Goal: Go to known website: Go to known website

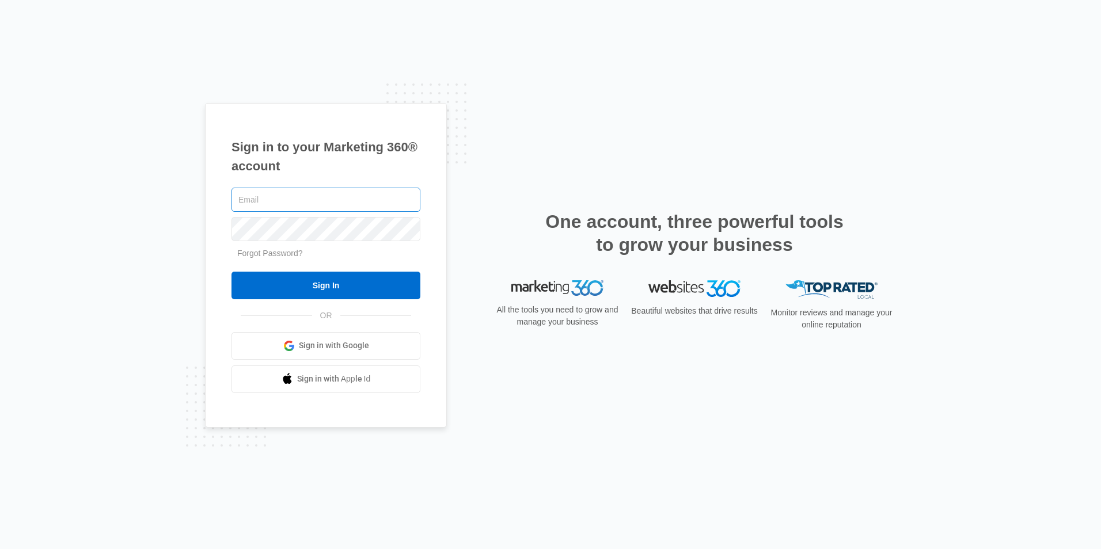
click at [385, 207] on input "text" at bounding box center [325, 200] width 189 height 24
click at [359, 347] on span "Sign in with Google" at bounding box center [334, 346] width 70 height 12
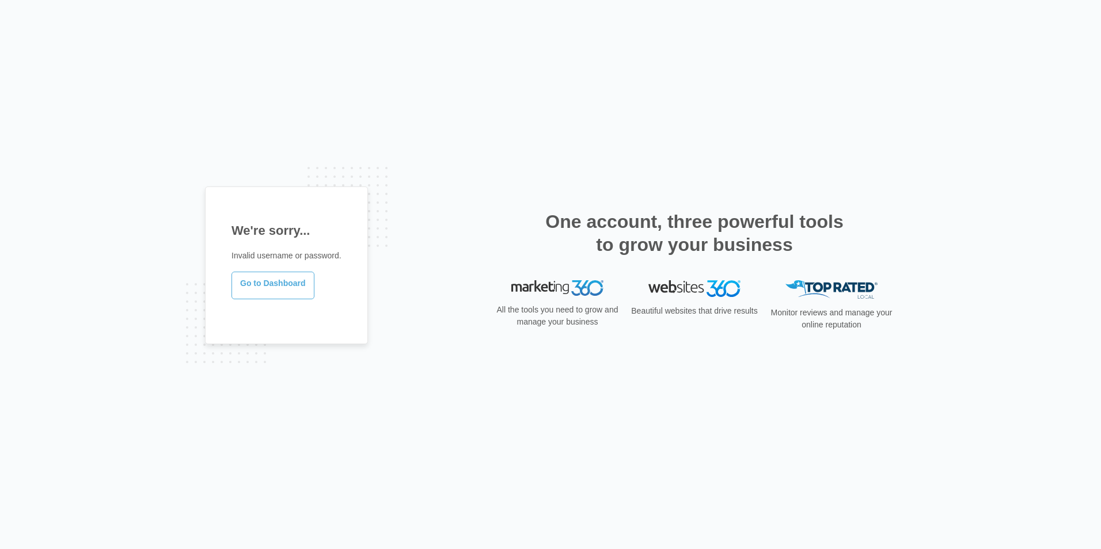
click at [289, 288] on link "Go to Dashboard" at bounding box center [272, 286] width 83 height 28
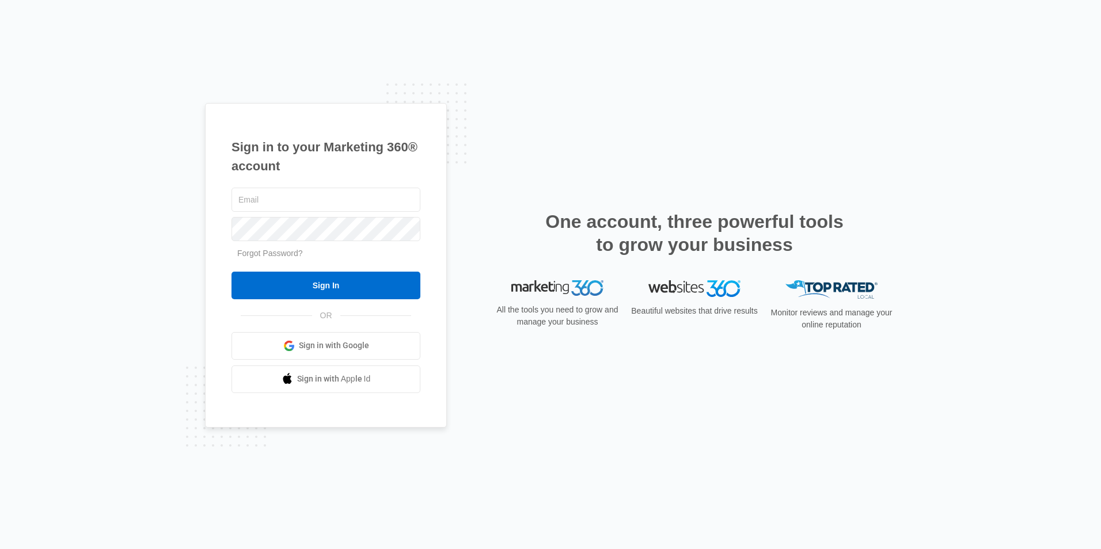
click at [345, 345] on span "Sign in with Google" at bounding box center [334, 346] width 70 height 12
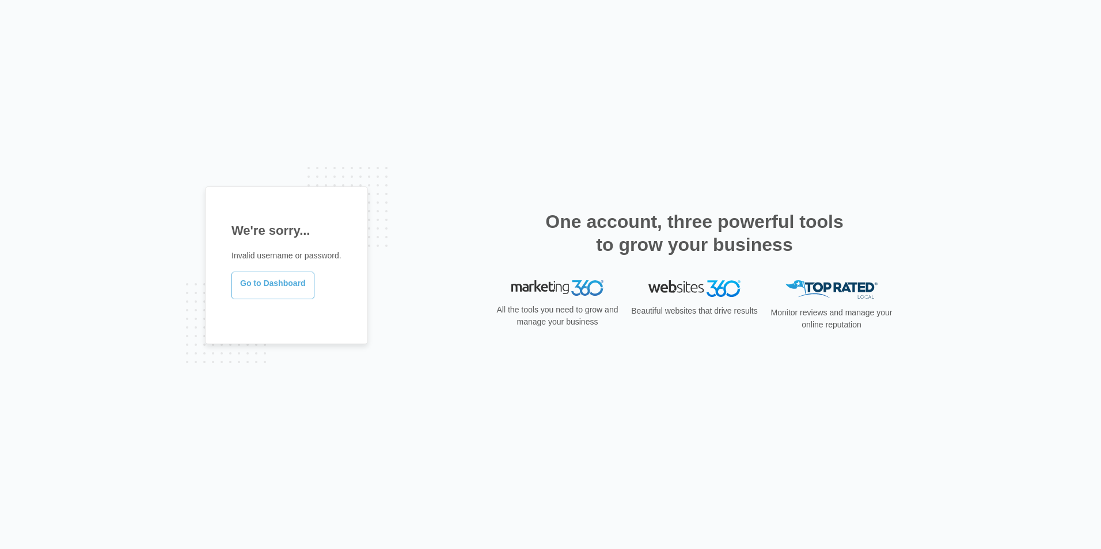
click at [291, 286] on link "Go to Dashboard" at bounding box center [272, 286] width 83 height 28
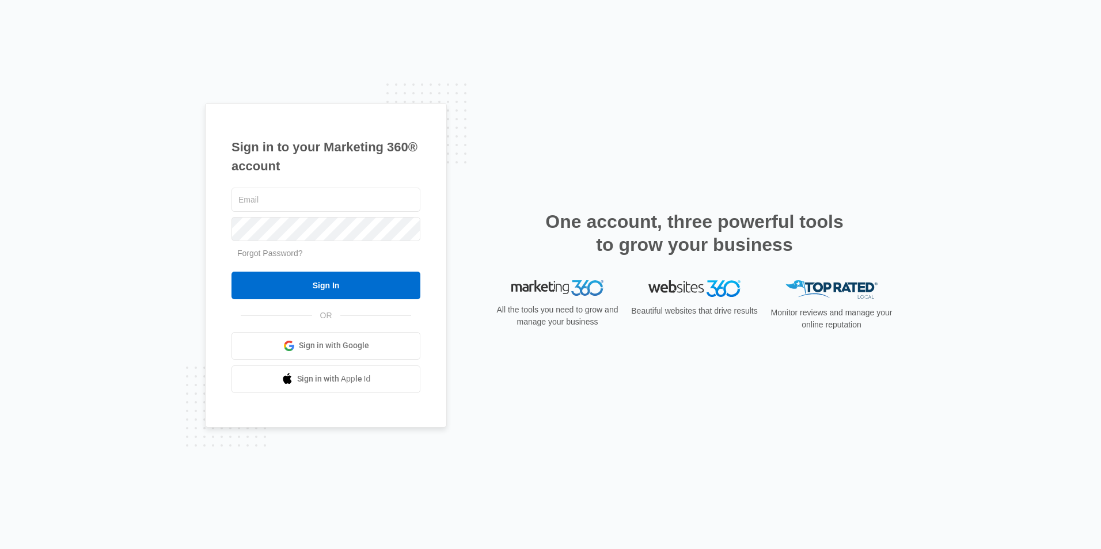
click at [340, 345] on span "Sign in with Google" at bounding box center [334, 346] width 70 height 12
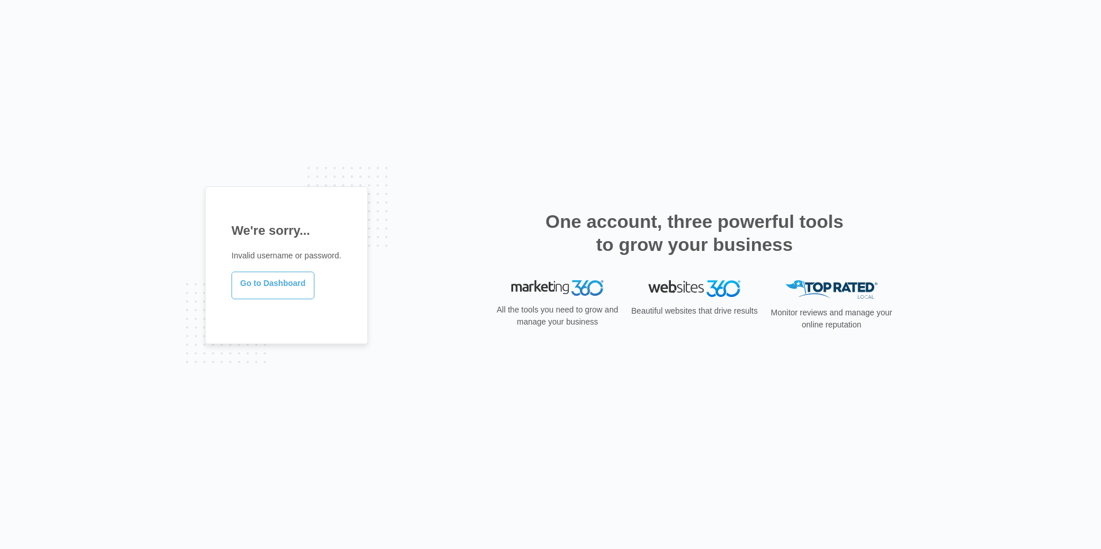
click at [281, 283] on link "Go to Dashboard" at bounding box center [272, 286] width 83 height 28
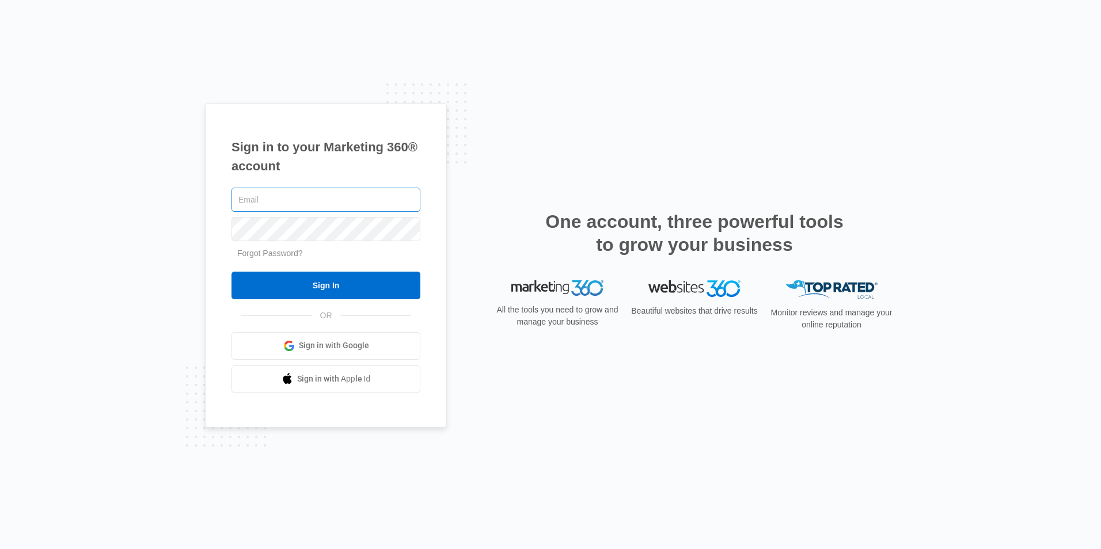
click at [313, 205] on input "text" at bounding box center [325, 200] width 189 height 24
type input "n"
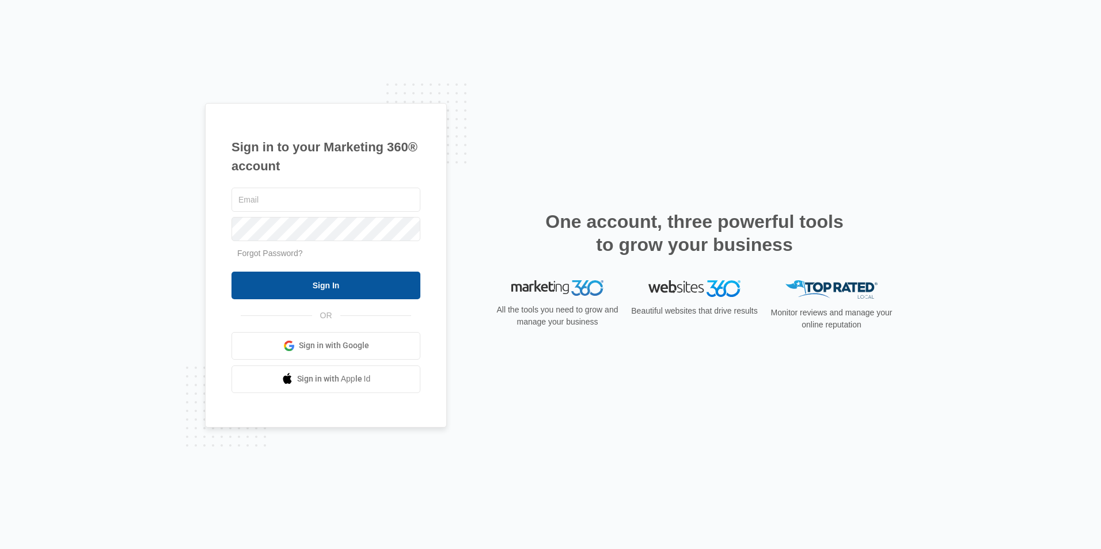
click at [325, 290] on input "Sign In" at bounding box center [325, 286] width 189 height 28
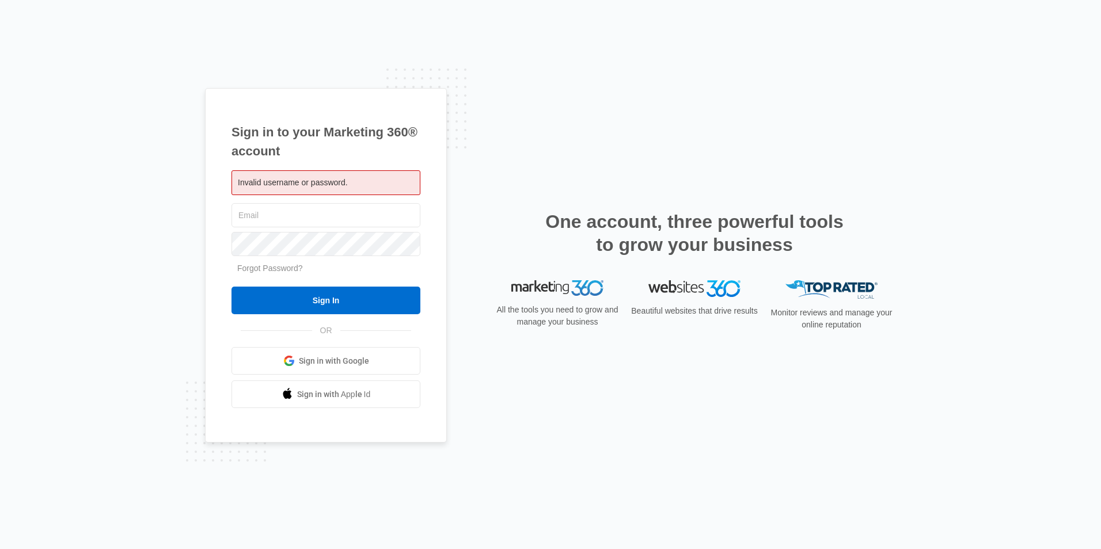
click at [330, 360] on span "Sign in with Google" at bounding box center [334, 361] width 70 height 12
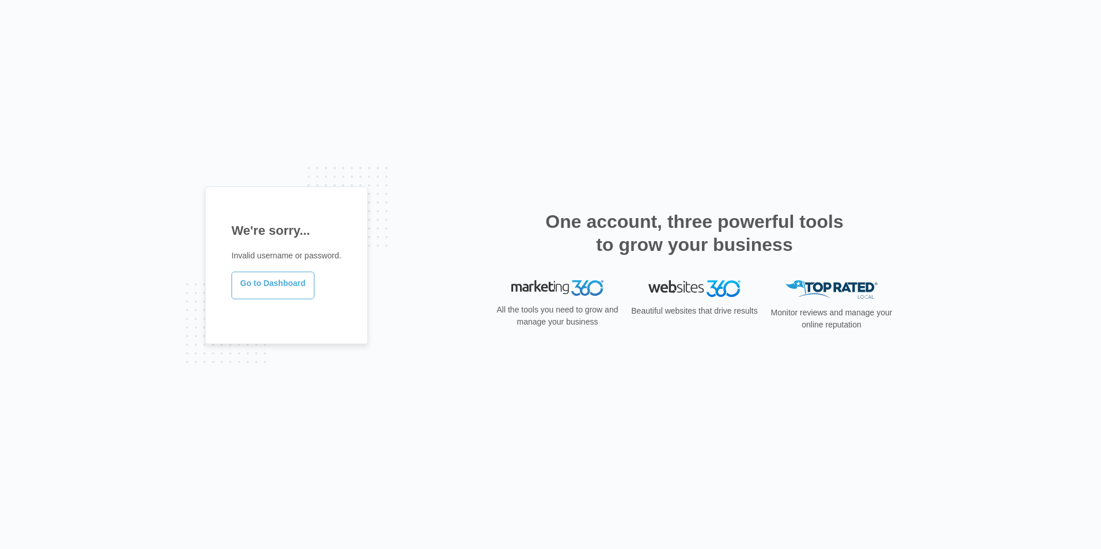
click at [275, 281] on link "Go to Dashboard" at bounding box center [272, 286] width 83 height 28
